Goal: Task Accomplishment & Management: Complete application form

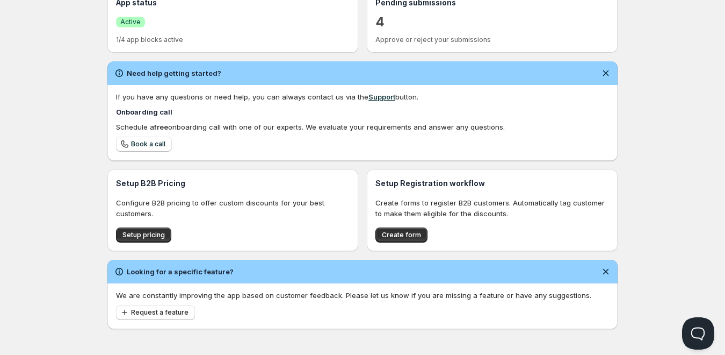
scroll to position [270, 0]
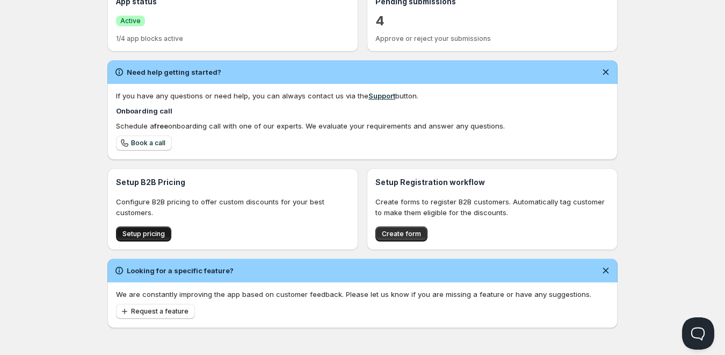
click at [145, 231] on span "Setup pricing" at bounding box center [143, 233] width 42 height 9
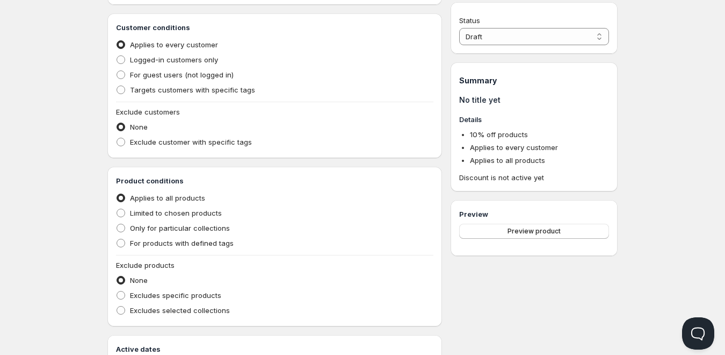
scroll to position [269, 0]
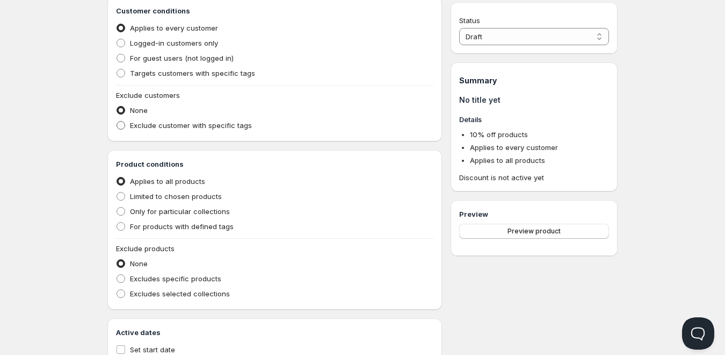
click at [121, 126] on span at bounding box center [121, 125] width 9 height 9
click at [117, 121] on input "Exclude customer with specific tags" at bounding box center [117, 121] width 1 height 1
radio input "true"
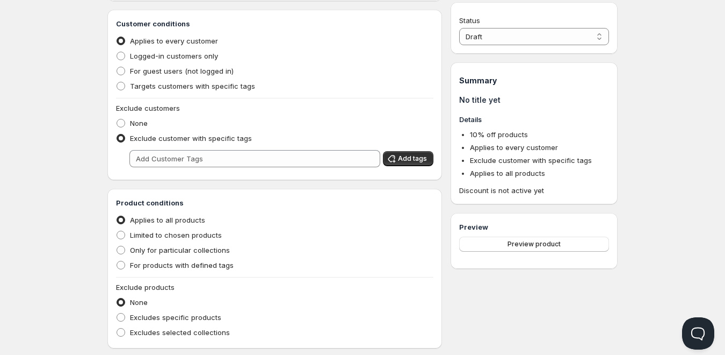
scroll to position [281, 0]
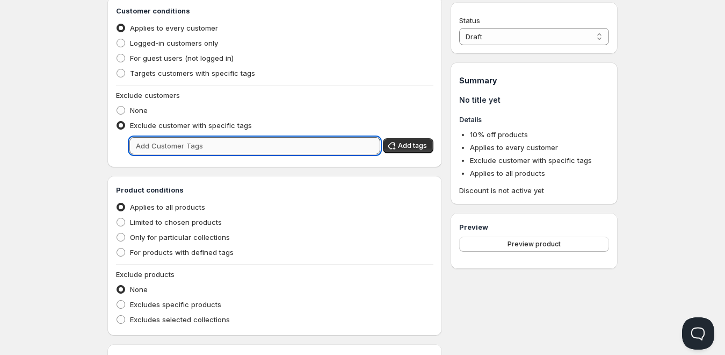
click at [146, 142] on input "text" at bounding box center [254, 145] width 251 height 17
paste input "wholesale-approved"
type input "wholesale-approved"
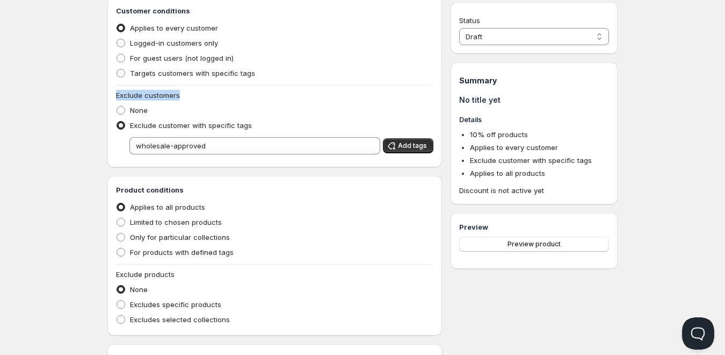
copy span "Exclude customers"
drag, startPoint x: 111, startPoint y: 96, endPoint x: 183, endPoint y: 96, distance: 72.0
click at [183, 96] on div "Customer conditions Applies to every customer Logged-in customers only For gues…" at bounding box center [274, 82] width 335 height 170
click at [121, 109] on span at bounding box center [121, 110] width 9 height 9
click at [117, 106] on input "None" at bounding box center [117, 106] width 1 height 1
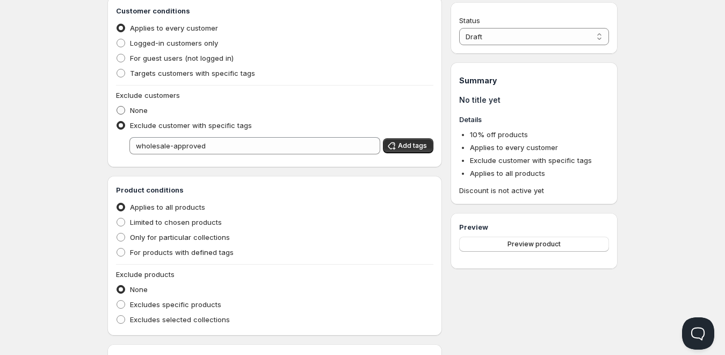
radio input "true"
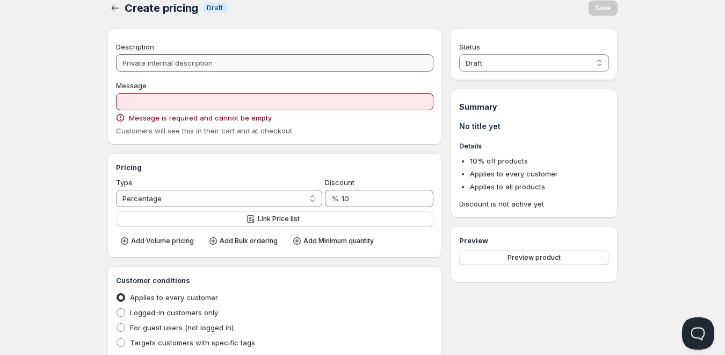
scroll to position [0, 0]
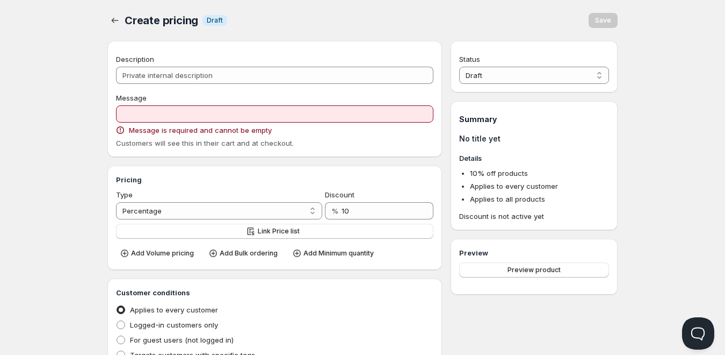
click at [267, 97] on div "Message" at bounding box center [274, 97] width 317 height 11
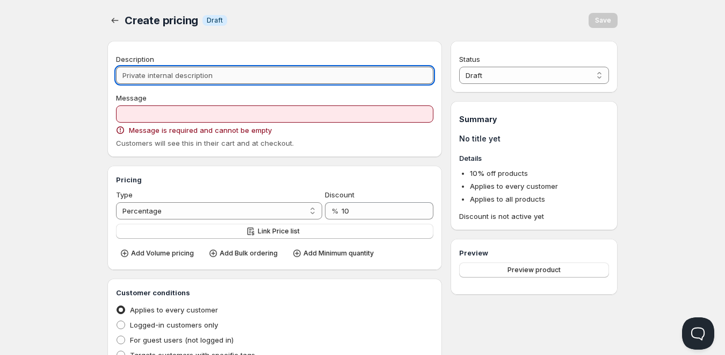
click at [162, 78] on input "Description" at bounding box center [274, 75] width 317 height 17
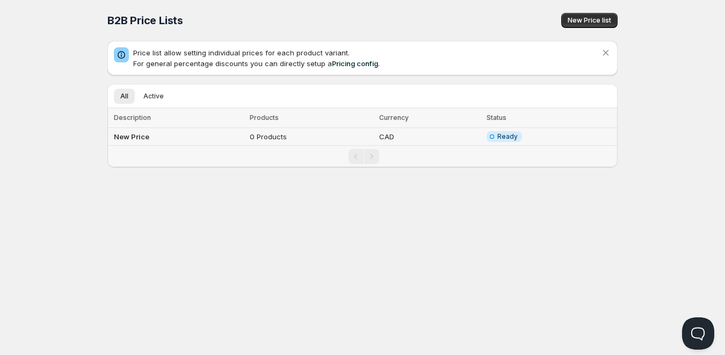
click at [239, 136] on td "New Price" at bounding box center [176, 137] width 139 height 18
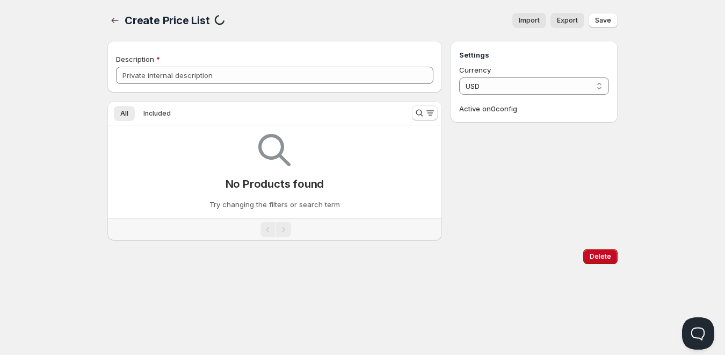
type input "New Price"
select select "CAD"
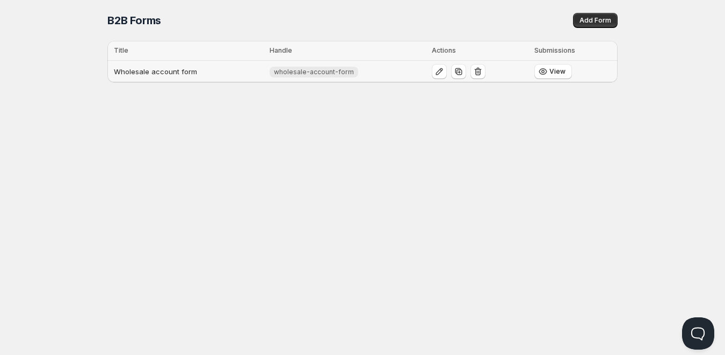
click at [257, 73] on td "Wholesale account form" at bounding box center [186, 72] width 159 height 22
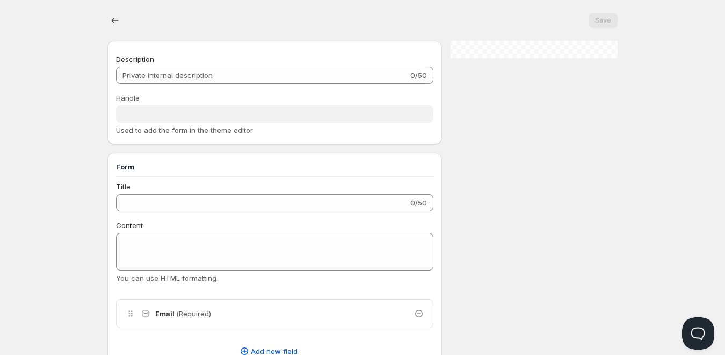
type input "Wholesale account form"
type input "wholesale-account-form"
type input "Register as a Company Account"
type input "Create an Account"
radio input "true"
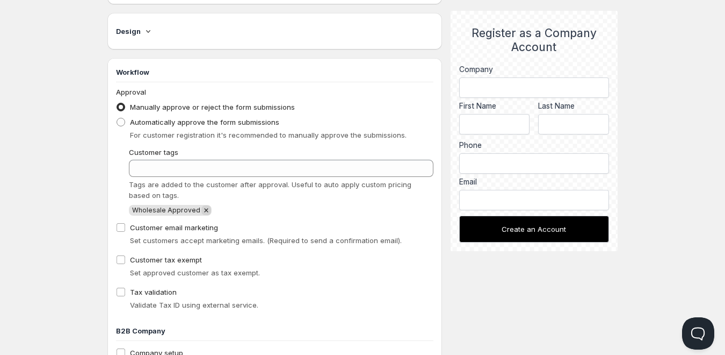
scroll to position [591, 0]
